Goal: Information Seeking & Learning: Learn about a topic

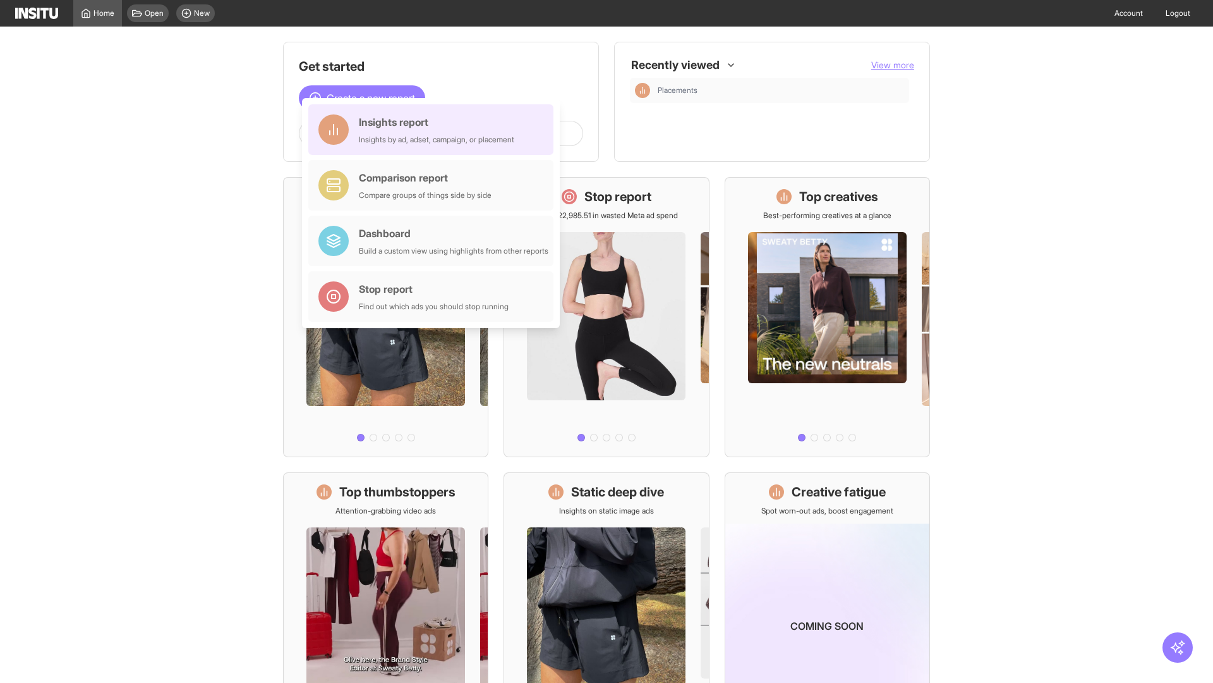
click at [434, 130] on div "Insights report Insights by ad, adset, campaign, or placement" at bounding box center [436, 129] width 155 height 30
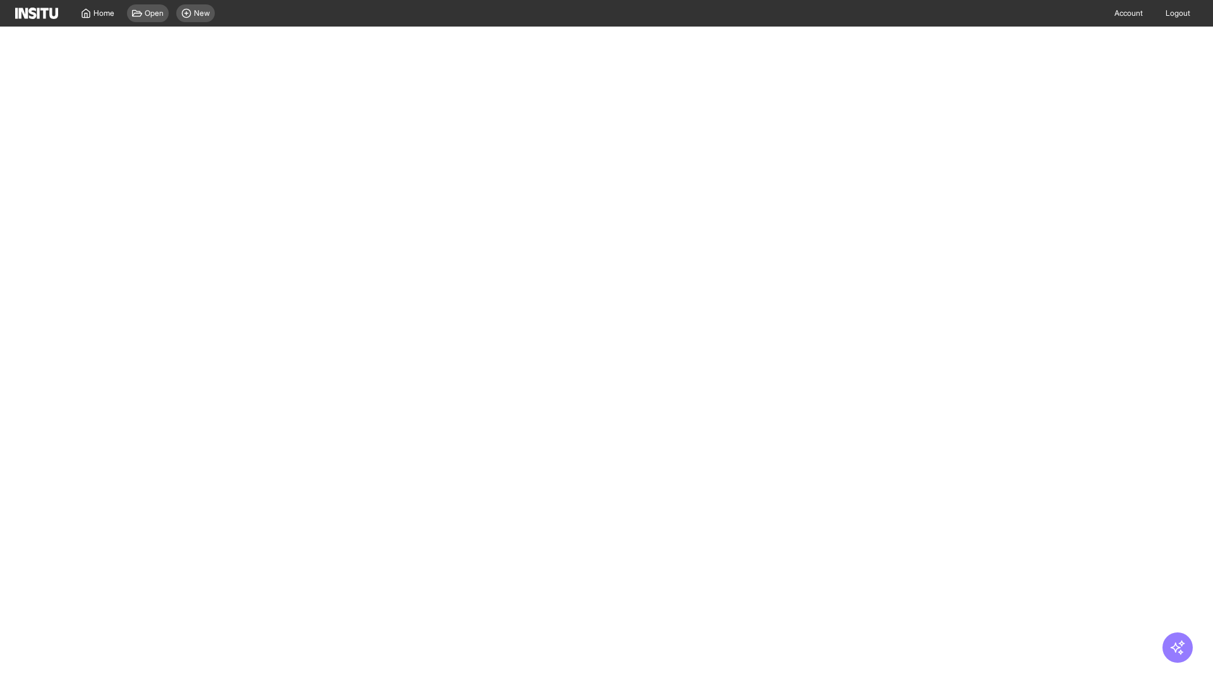
select select "**"
